Goal: Information Seeking & Learning: Learn about a topic

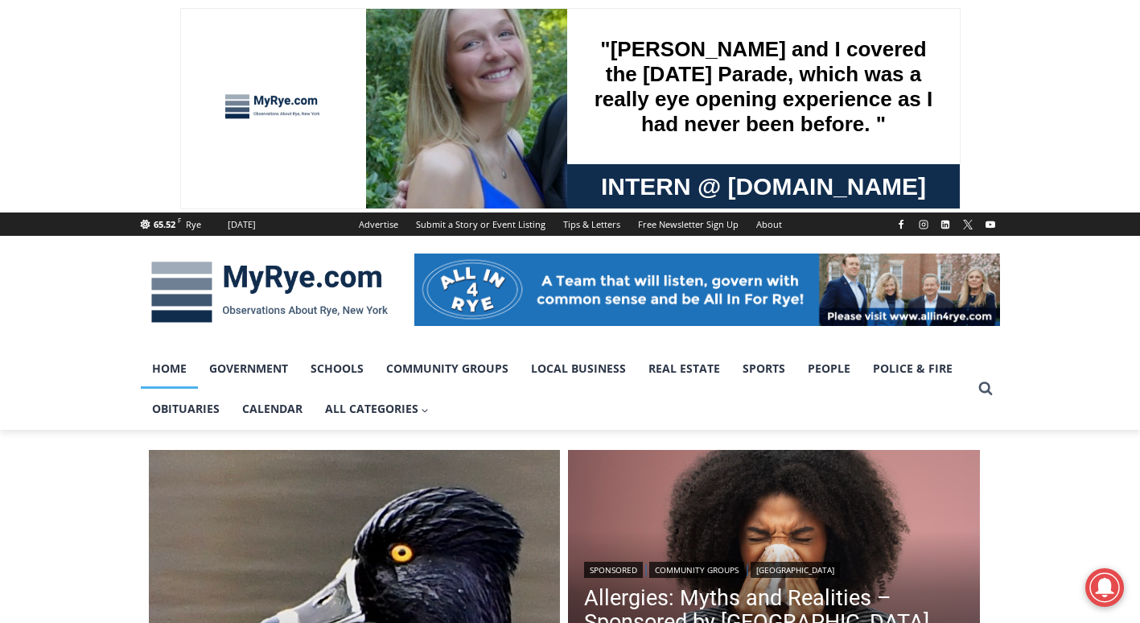
drag, startPoint x: 1136, startPoint y: 106, endPoint x: 1138, endPoint y: 167, distance: 60.4
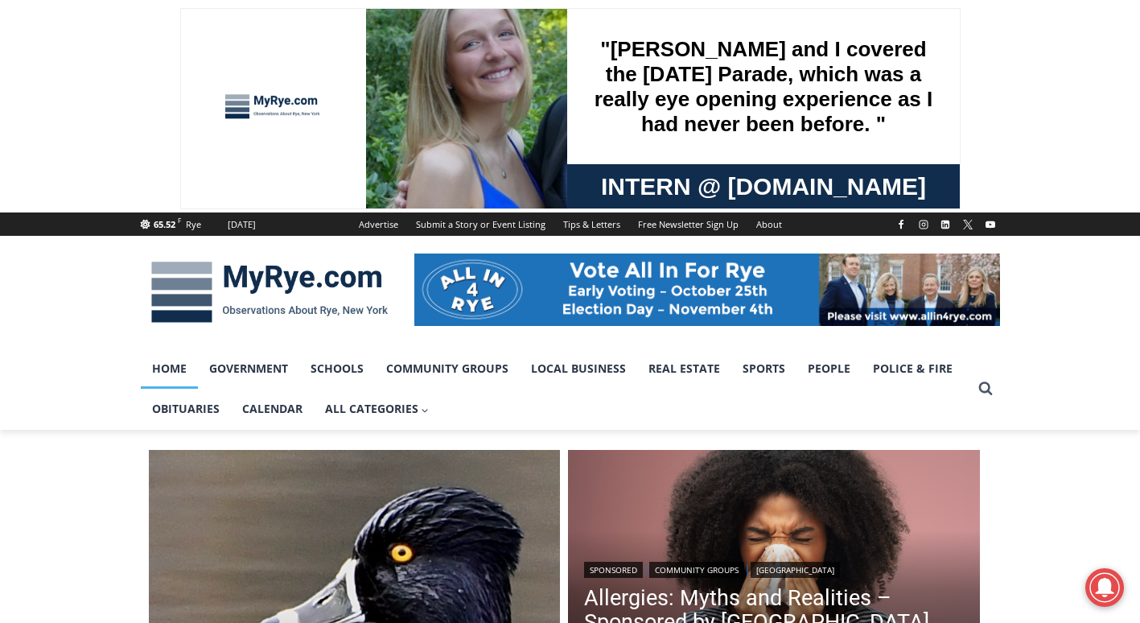
click at [1138, 167] on span at bounding box center [570, 106] width 1140 height 212
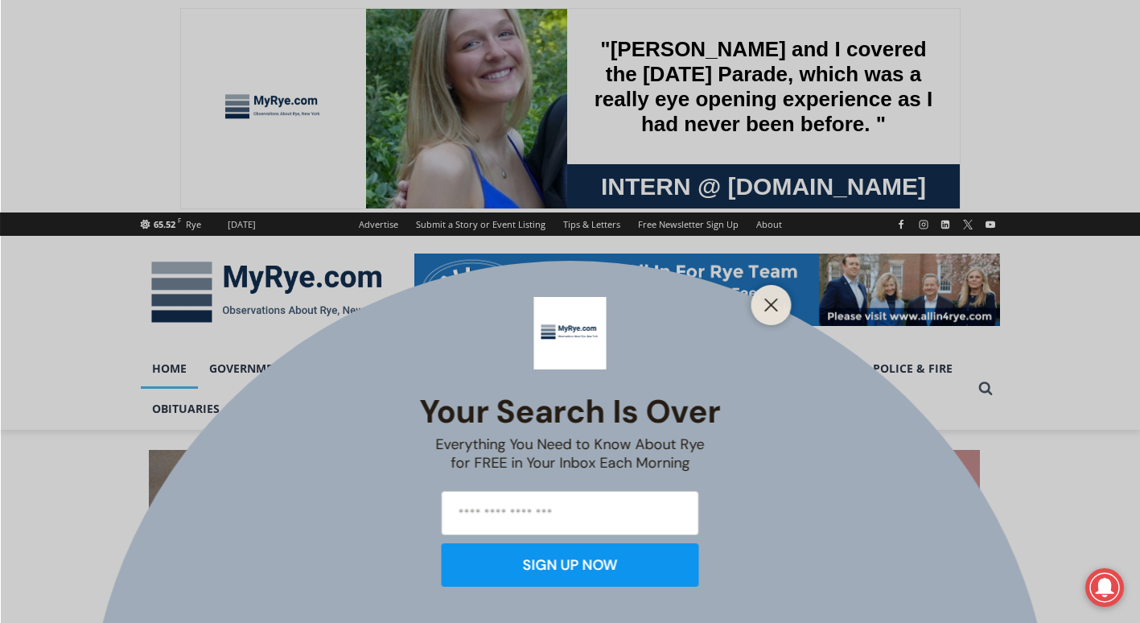
scroll to position [545, 0]
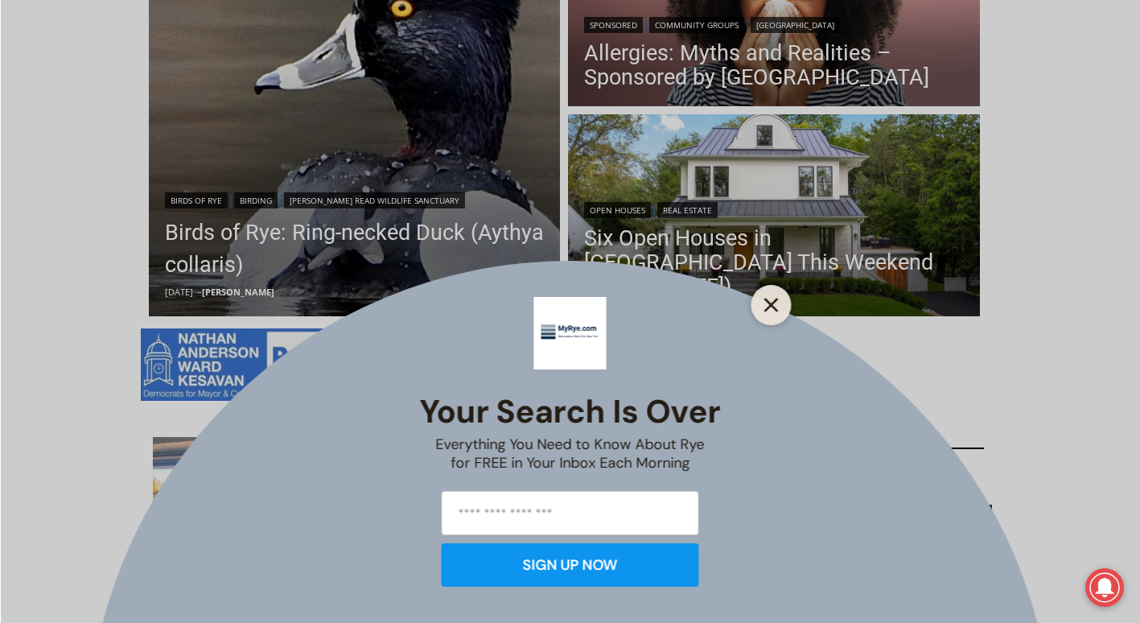
click at [769, 302] on icon "Close" at bounding box center [772, 305] width 14 height 14
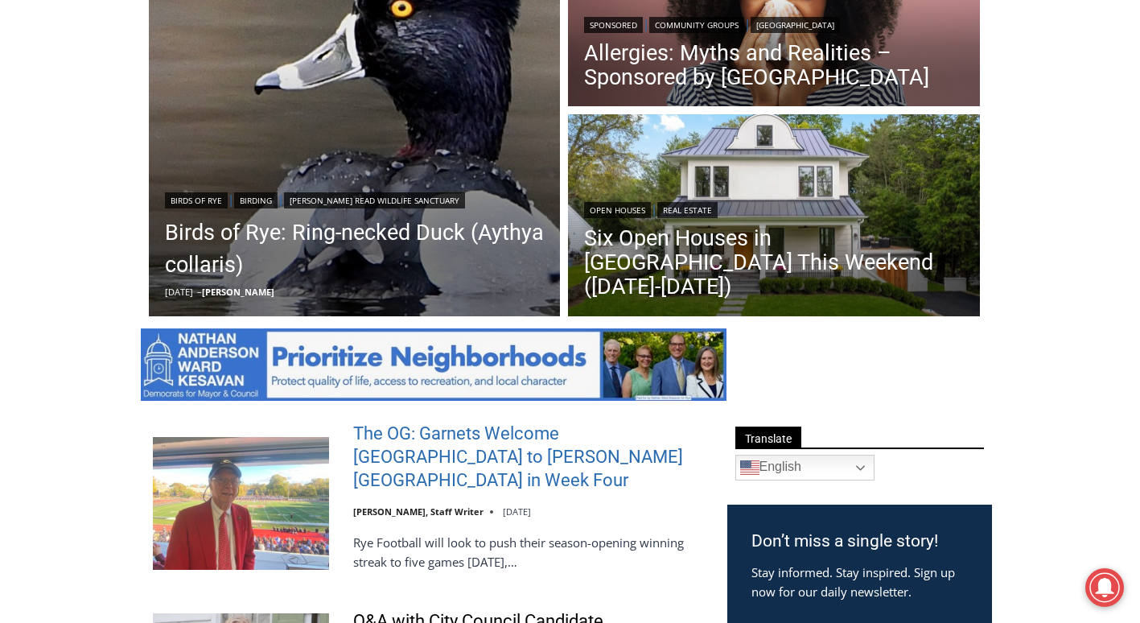
click at [459, 433] on link "The OG: Garnets Welcome [GEOGRAPHIC_DATA] to [PERSON_NAME][GEOGRAPHIC_DATA] in …" at bounding box center [529, 457] width 353 height 69
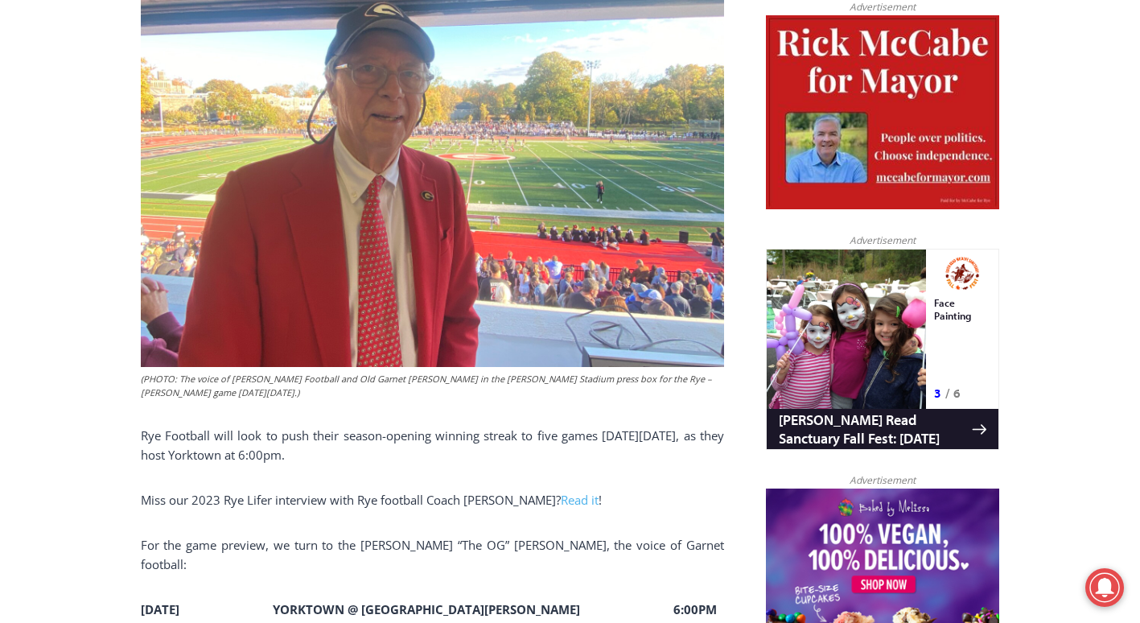
scroll to position [1380, 0]
